Goal: Find specific page/section: Find specific page/section

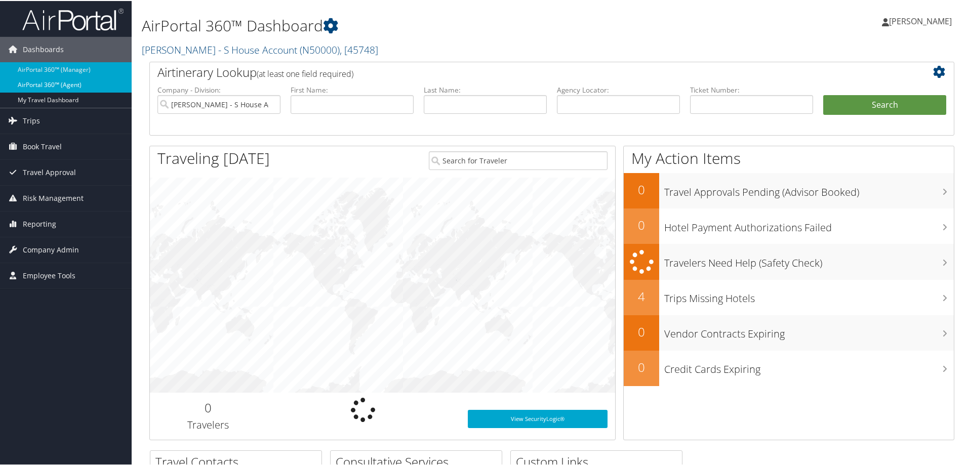
click at [73, 88] on link "AirPortal 360™ (Agent)" at bounding box center [66, 83] width 132 height 15
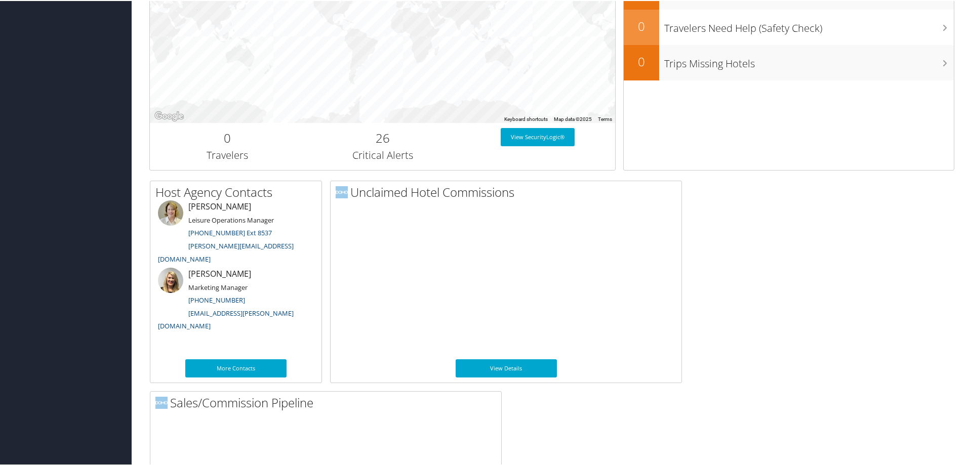
scroll to position [489, 0]
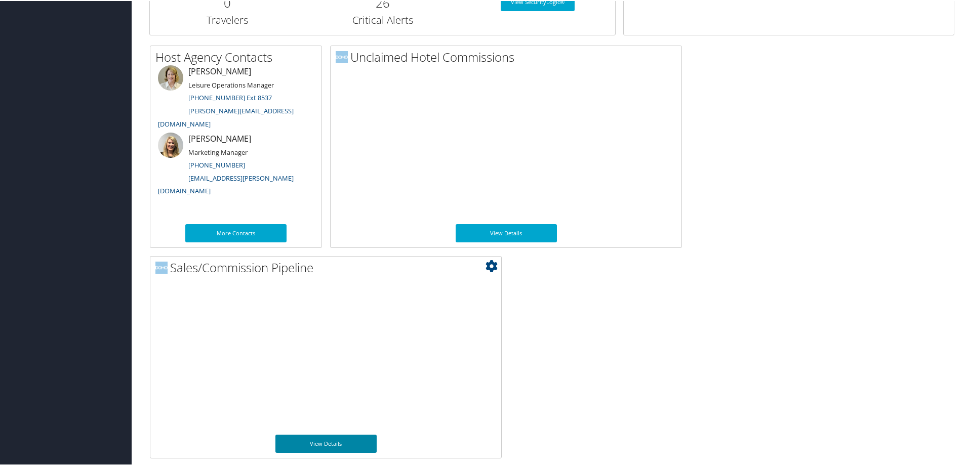
click at [330, 441] on link "View Details" at bounding box center [325, 443] width 101 height 18
